Goal: Task Accomplishment & Management: Use online tool/utility

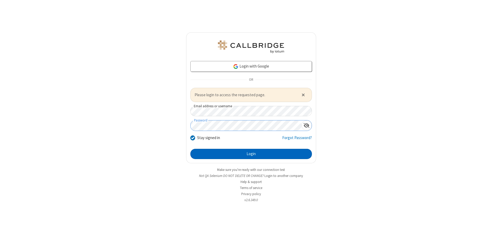
click at [251, 154] on button "Login" at bounding box center [251, 154] width 122 height 11
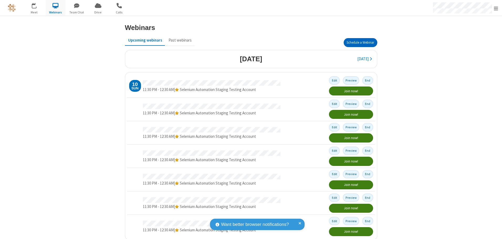
click at [358, 43] on button "Schedule a Webinar" at bounding box center [361, 42] width 34 height 9
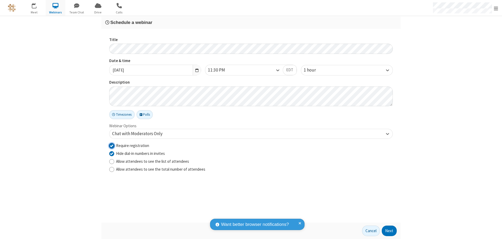
click at [112, 145] on input "Require registration" at bounding box center [111, 146] width 5 height 6
checkbox input "false"
click at [390, 231] on button "Next" at bounding box center [389, 230] width 15 height 11
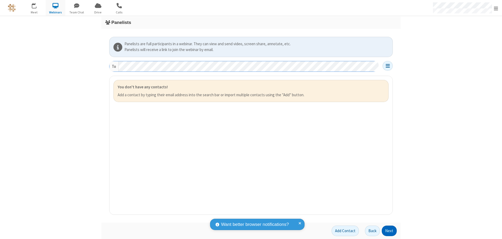
click at [390, 231] on button "Next" at bounding box center [389, 230] width 15 height 11
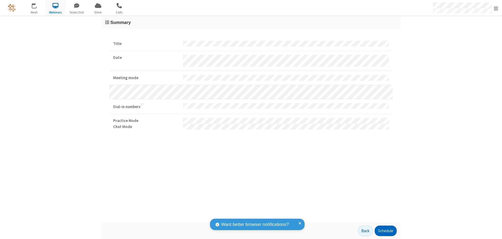
click at [386, 231] on button "Schedule" at bounding box center [386, 230] width 22 height 11
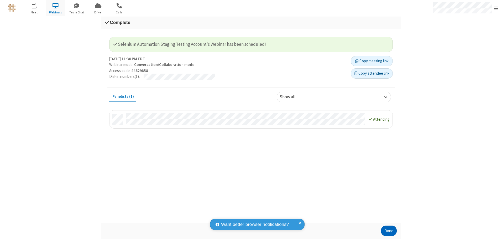
click at [389, 231] on button "Done" at bounding box center [389, 230] width 16 height 11
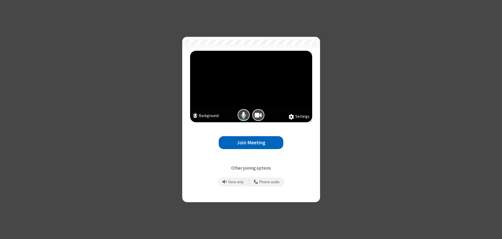
click at [251, 142] on button "Join Meeting" at bounding box center [251, 142] width 65 height 13
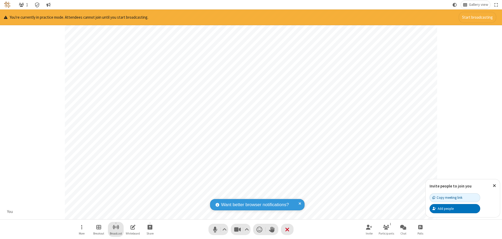
click at [116, 227] on span "Start broadcast" at bounding box center [116, 227] width 7 height 7
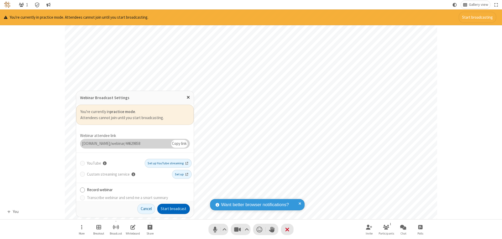
click at [174, 209] on button "Start broadcast" at bounding box center [173, 209] width 33 height 11
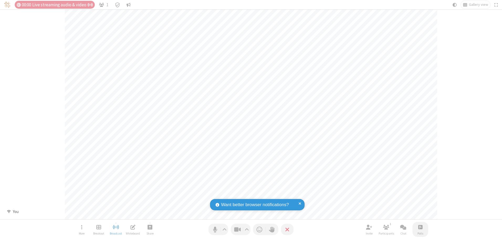
click at [420, 227] on span "Open poll" at bounding box center [421, 227] width 4 height 7
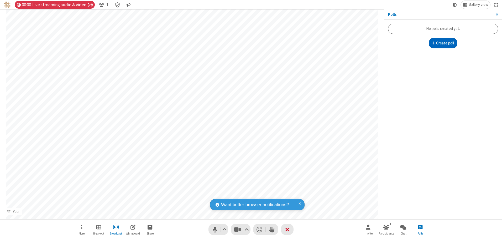
click at [443, 43] on button "Create poll" at bounding box center [443, 43] width 29 height 11
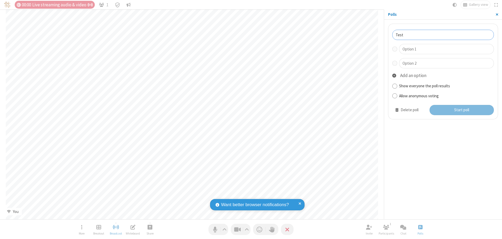
type input "Test"
type input "Yes"
type input "No"
click at [462, 110] on button "Start poll" at bounding box center [462, 110] width 65 height 11
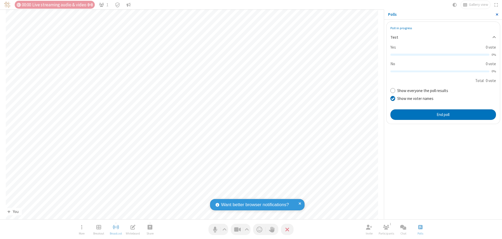
click at [497, 14] on span "Close sidebar" at bounding box center [497, 14] width 3 height 4
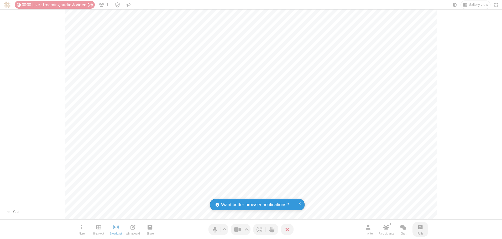
click at [420, 227] on span "Open poll" at bounding box center [421, 227] width 4 height 7
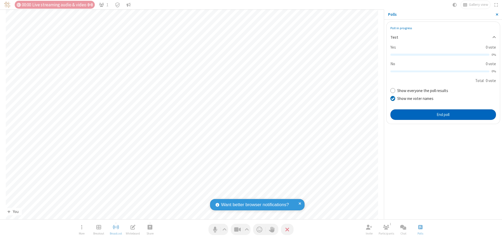
click at [443, 114] on button "End poll" at bounding box center [444, 114] width 106 height 11
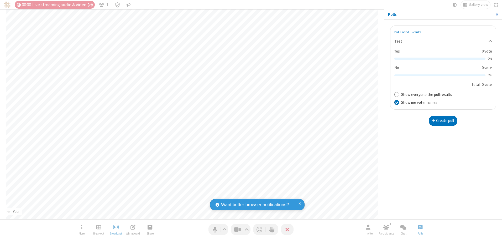
click at [497, 14] on span "Close sidebar" at bounding box center [497, 14] width 3 height 4
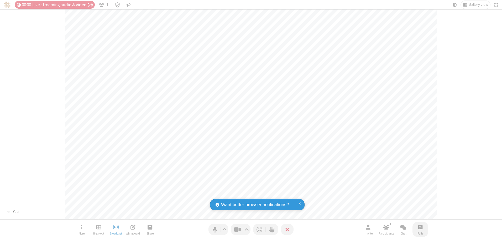
click at [420, 227] on span "Open poll" at bounding box center [421, 227] width 4 height 7
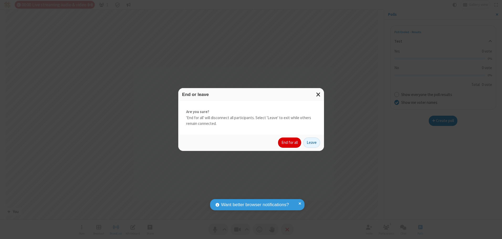
click at [290, 142] on button "End for all" at bounding box center [289, 142] width 23 height 11
